Goal: Task Accomplishment & Management: Manage account settings

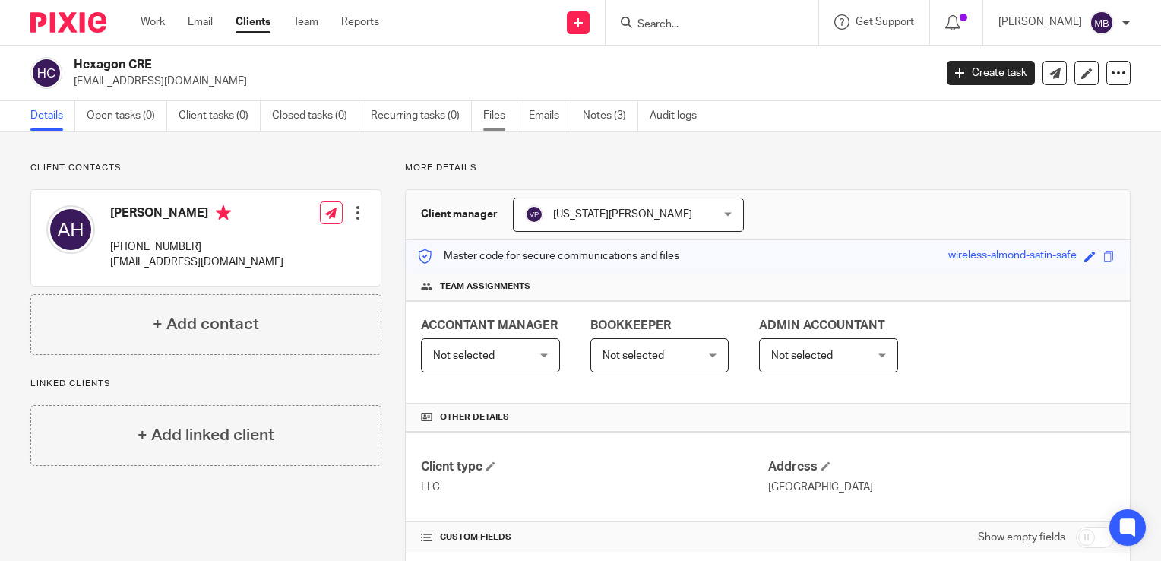
click at [488, 115] on link "Files" at bounding box center [500, 116] width 34 height 30
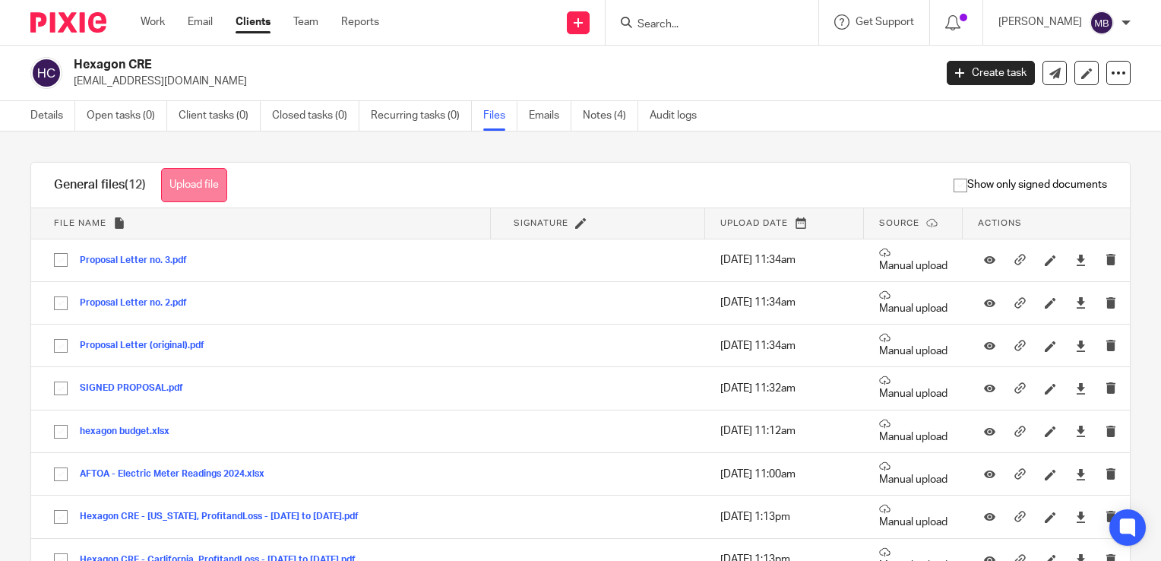
click at [194, 181] on button "Upload file" at bounding box center [194, 185] width 66 height 34
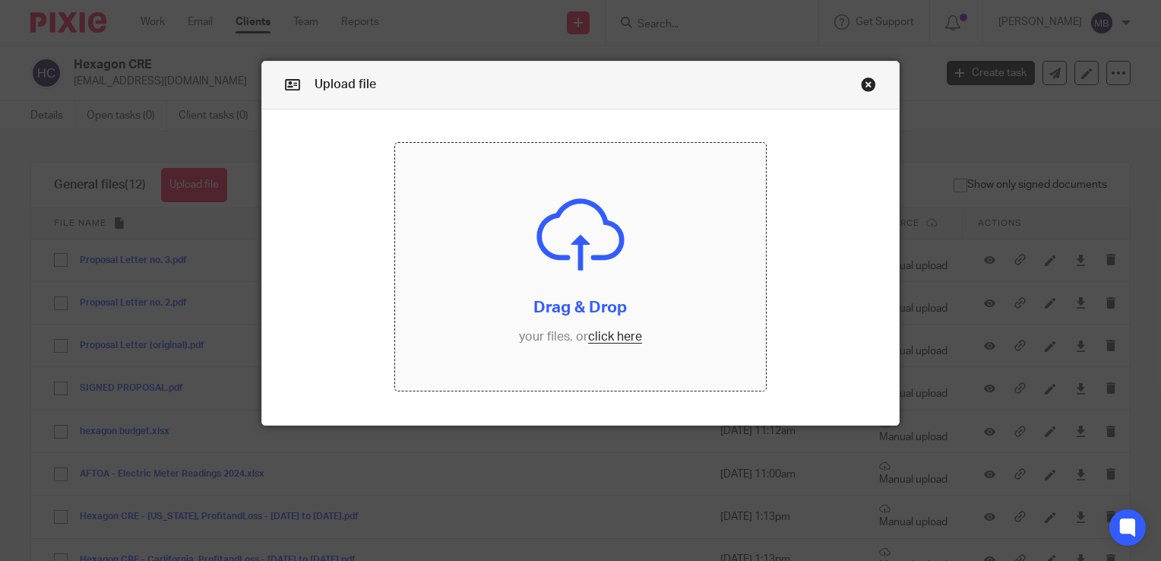
click at [604, 336] on input "file" at bounding box center [580, 267] width 370 height 248
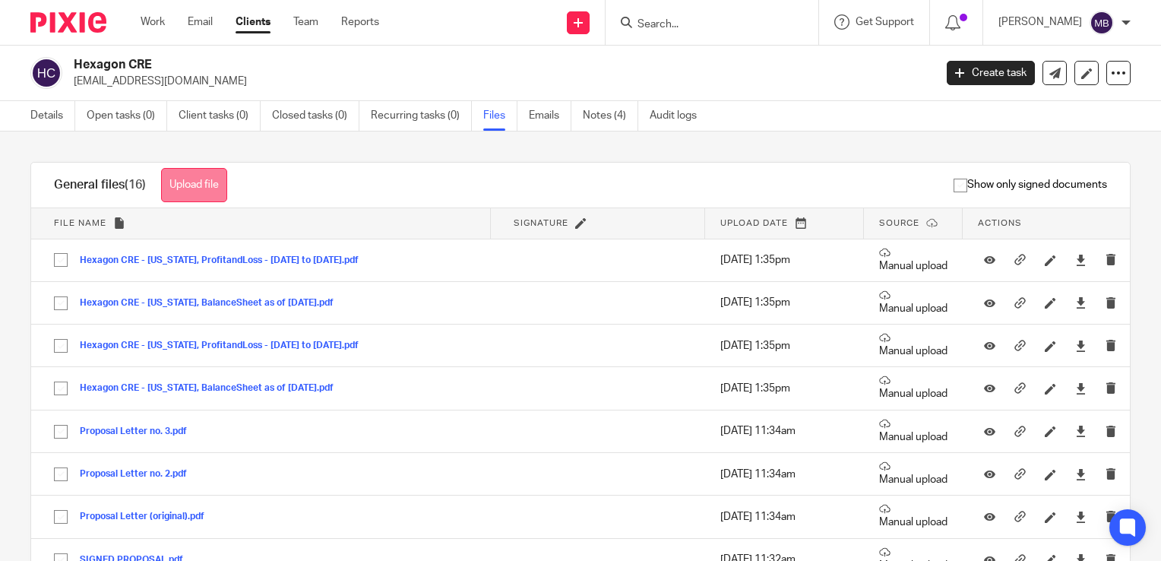
click at [192, 184] on button "Upload file" at bounding box center [194, 185] width 66 height 34
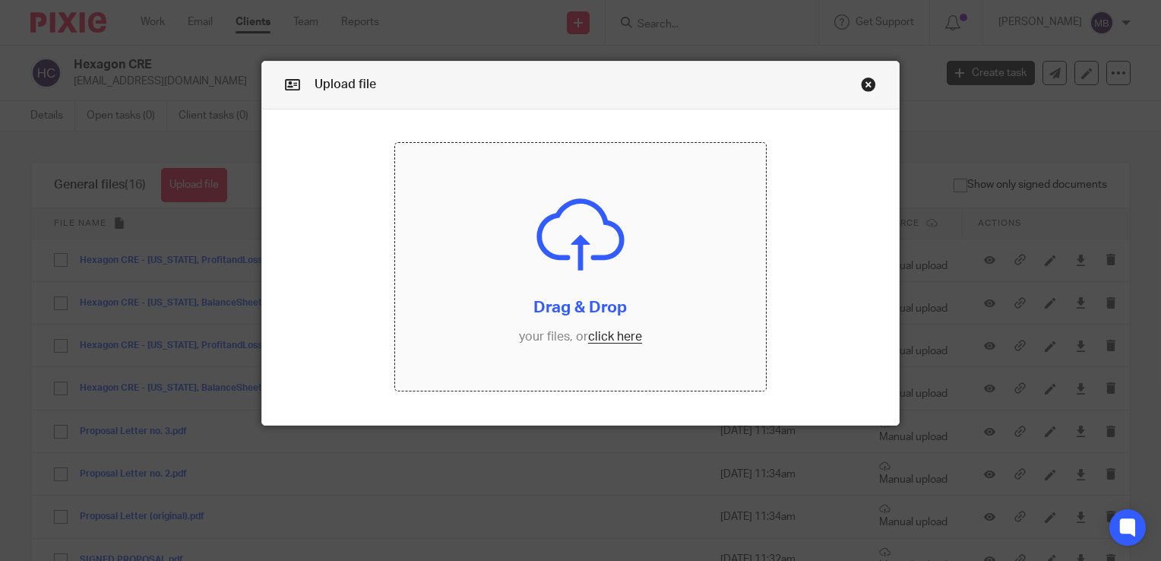
click at [613, 339] on input "file" at bounding box center [580, 267] width 370 height 248
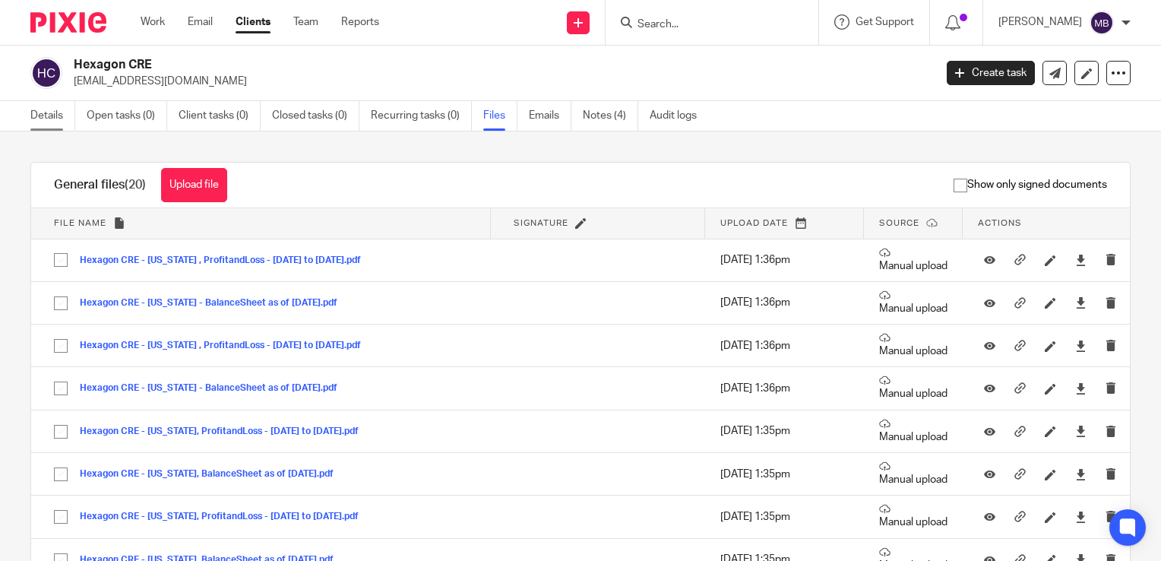
click at [54, 112] on link "Details" at bounding box center [52, 116] width 45 height 30
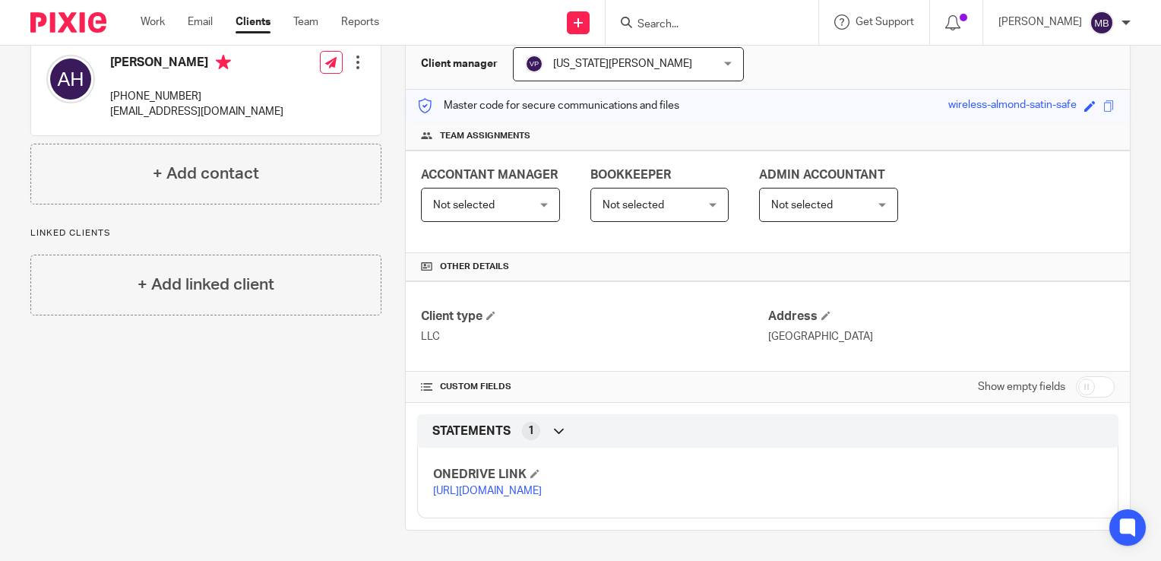
scroll to position [198, 0]
click at [533, 483] on p "[URL][DOMAIN_NAME]" at bounding box center [600, 490] width 334 height 15
click at [542, 491] on link "[URL][DOMAIN_NAME]" at bounding box center [487, 491] width 109 height 11
click at [542, 486] on link "[URL][DOMAIN_NAME]" at bounding box center [487, 491] width 109 height 11
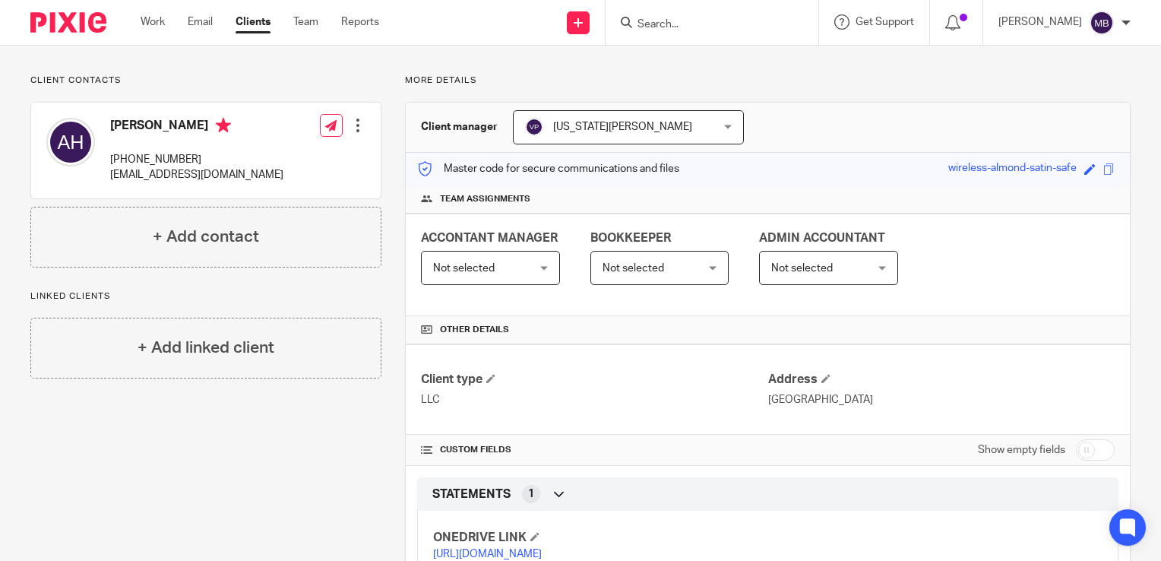
scroll to position [46, 0]
